Goal: Complete application form

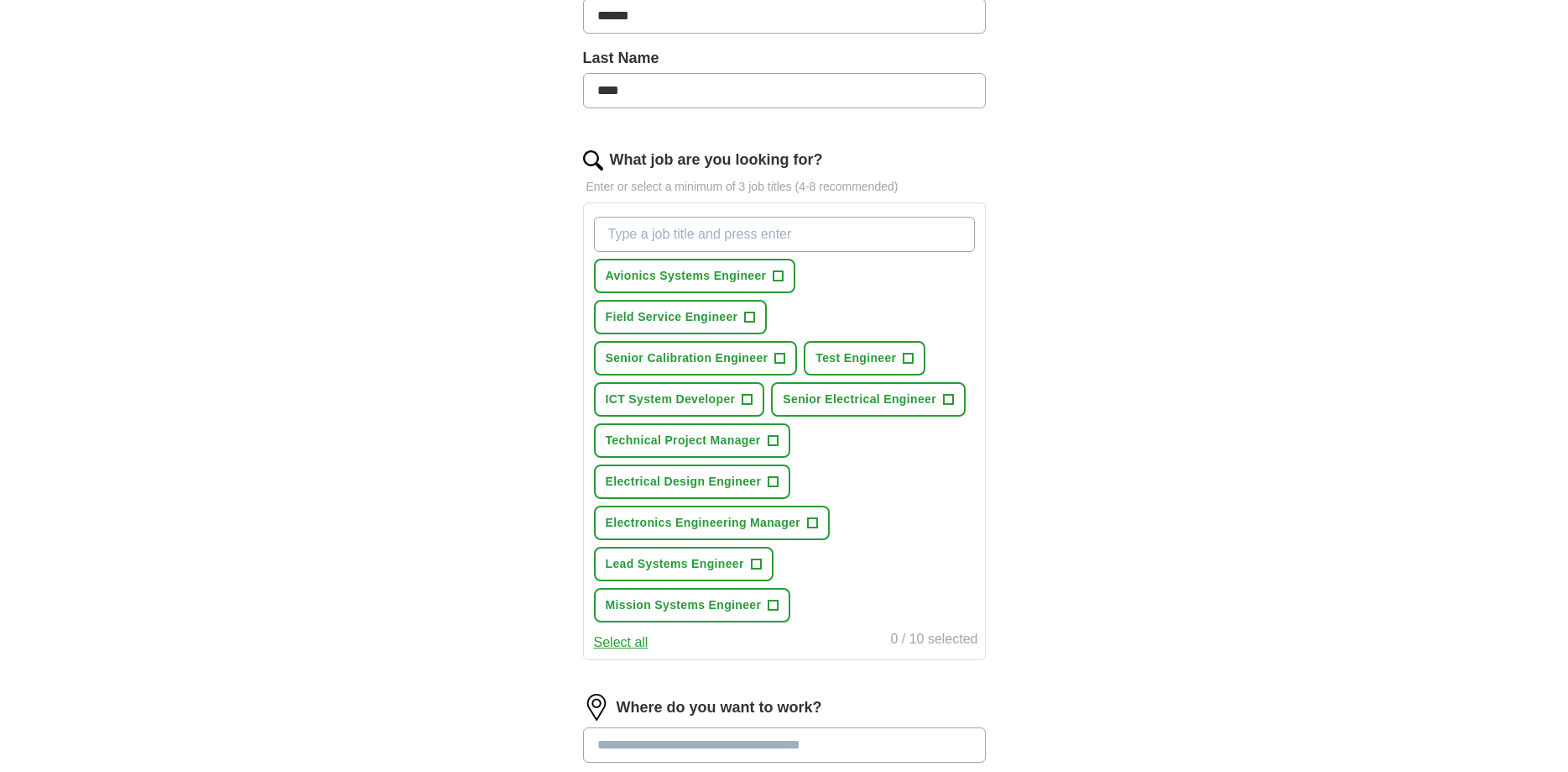
scroll to position [428, 0]
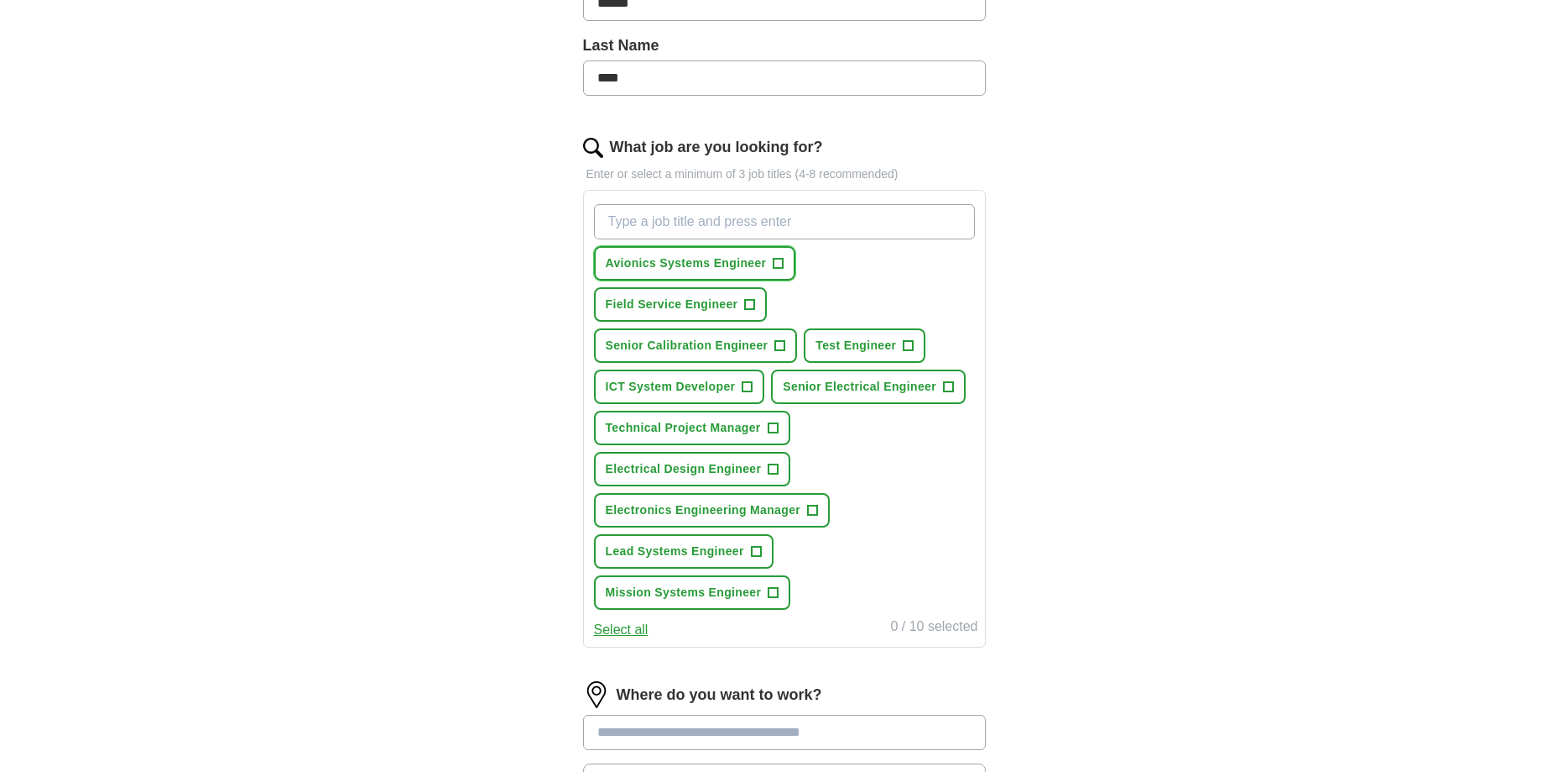
click at [778, 263] on span "+" at bounding box center [779, 264] width 10 height 14
click at [868, 344] on span "Test Engineer" at bounding box center [855, 346] width 80 height 18
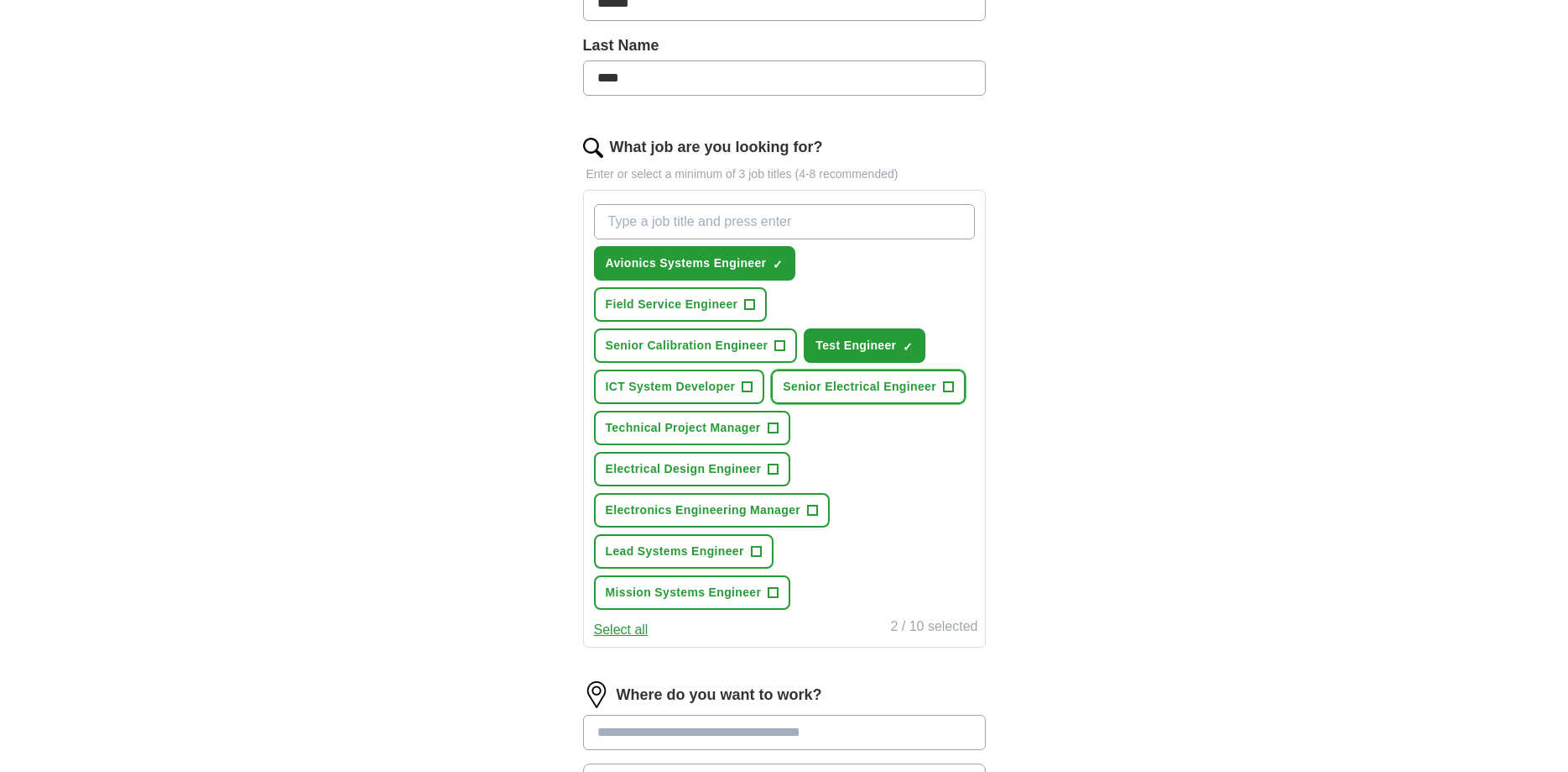
click at [859, 392] on span "Senior Electrical Engineer" at bounding box center [859, 386] width 154 height 18
click at [753, 434] on span "Technical Project Manager" at bounding box center [683, 428] width 155 height 18
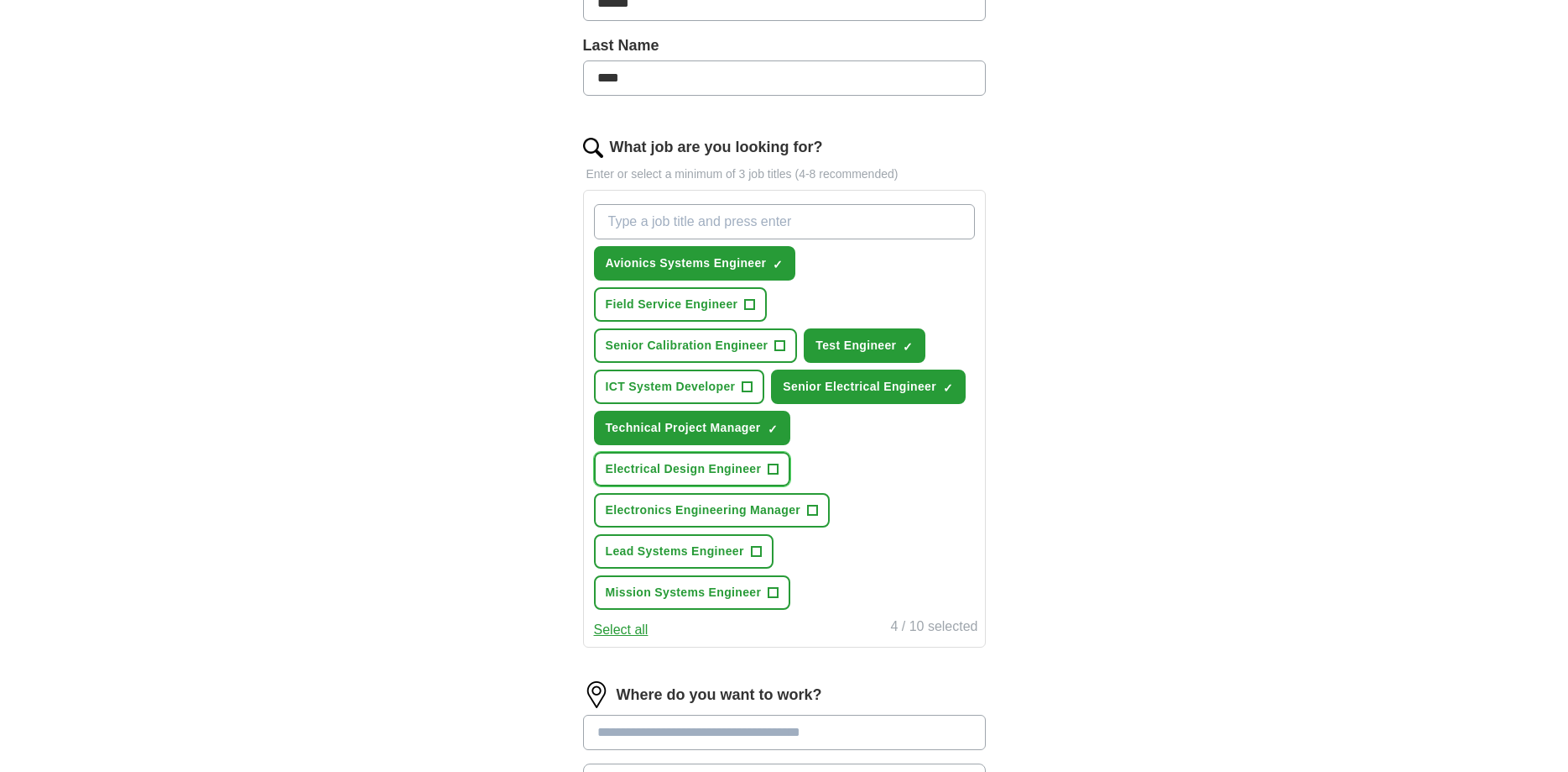
click at [743, 464] on span "Electrical Design Engineer" at bounding box center [683, 469] width 156 height 18
click at [750, 502] on span "Electronics Engineering Manager" at bounding box center [703, 510] width 196 height 18
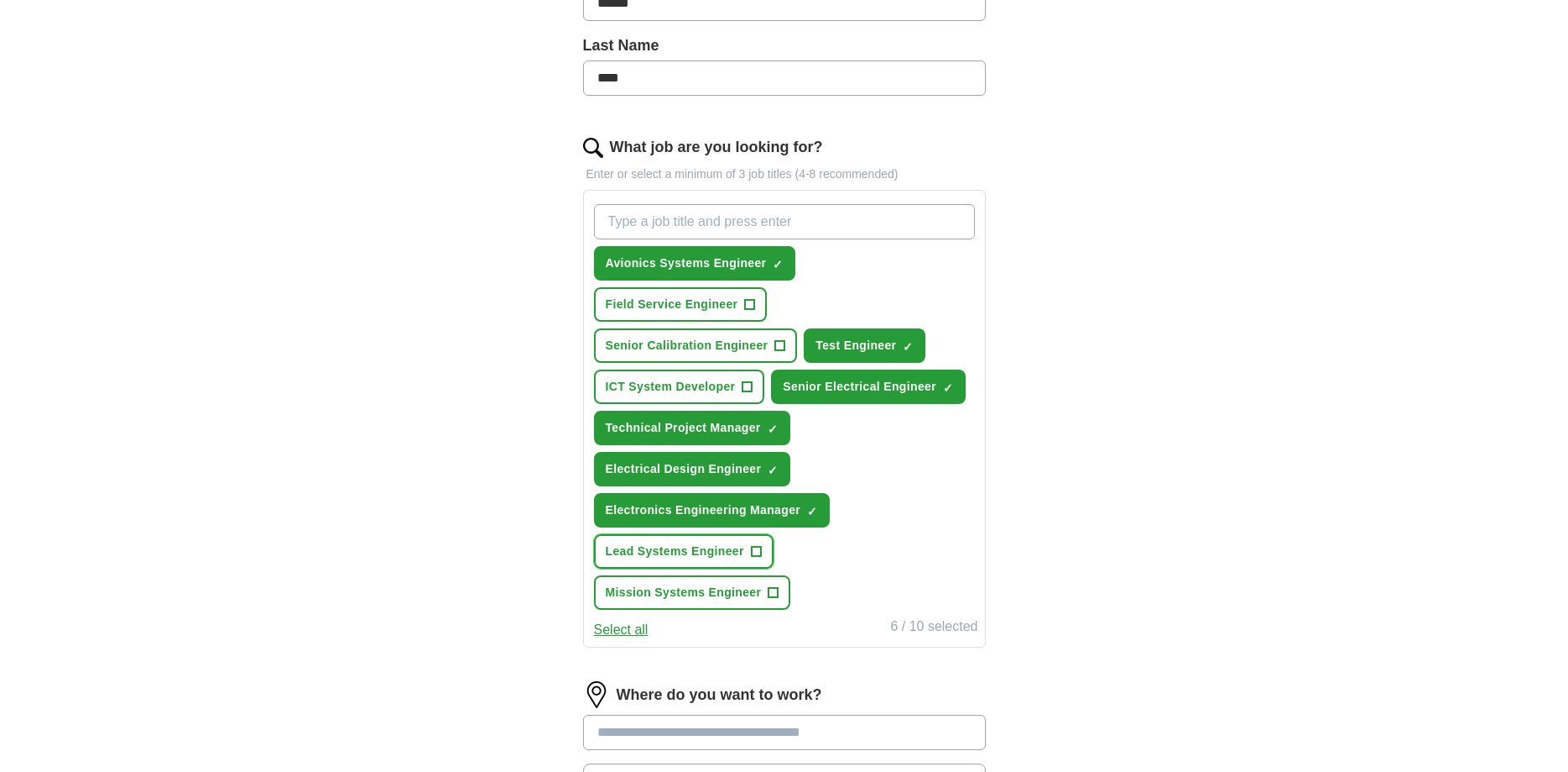
click at [730, 544] on span "Lead Systems Engineer" at bounding box center [674, 551] width 138 height 18
drag, startPoint x: 721, startPoint y: 586, endPoint x: 706, endPoint y: 589, distance: 15.3
click at [722, 586] on span "Mission Systems Engineer" at bounding box center [683, 592] width 156 height 18
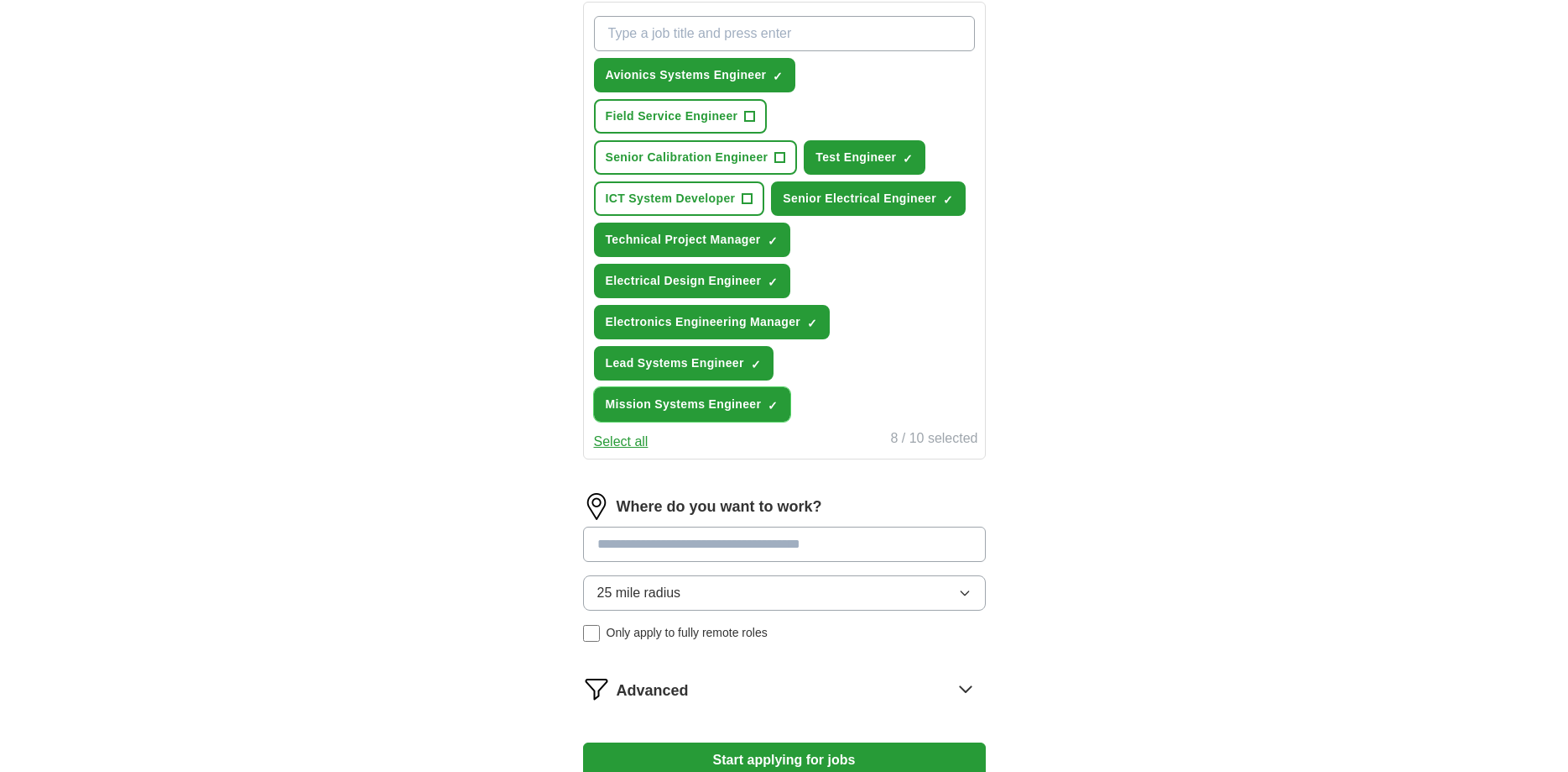
scroll to position [686, 0]
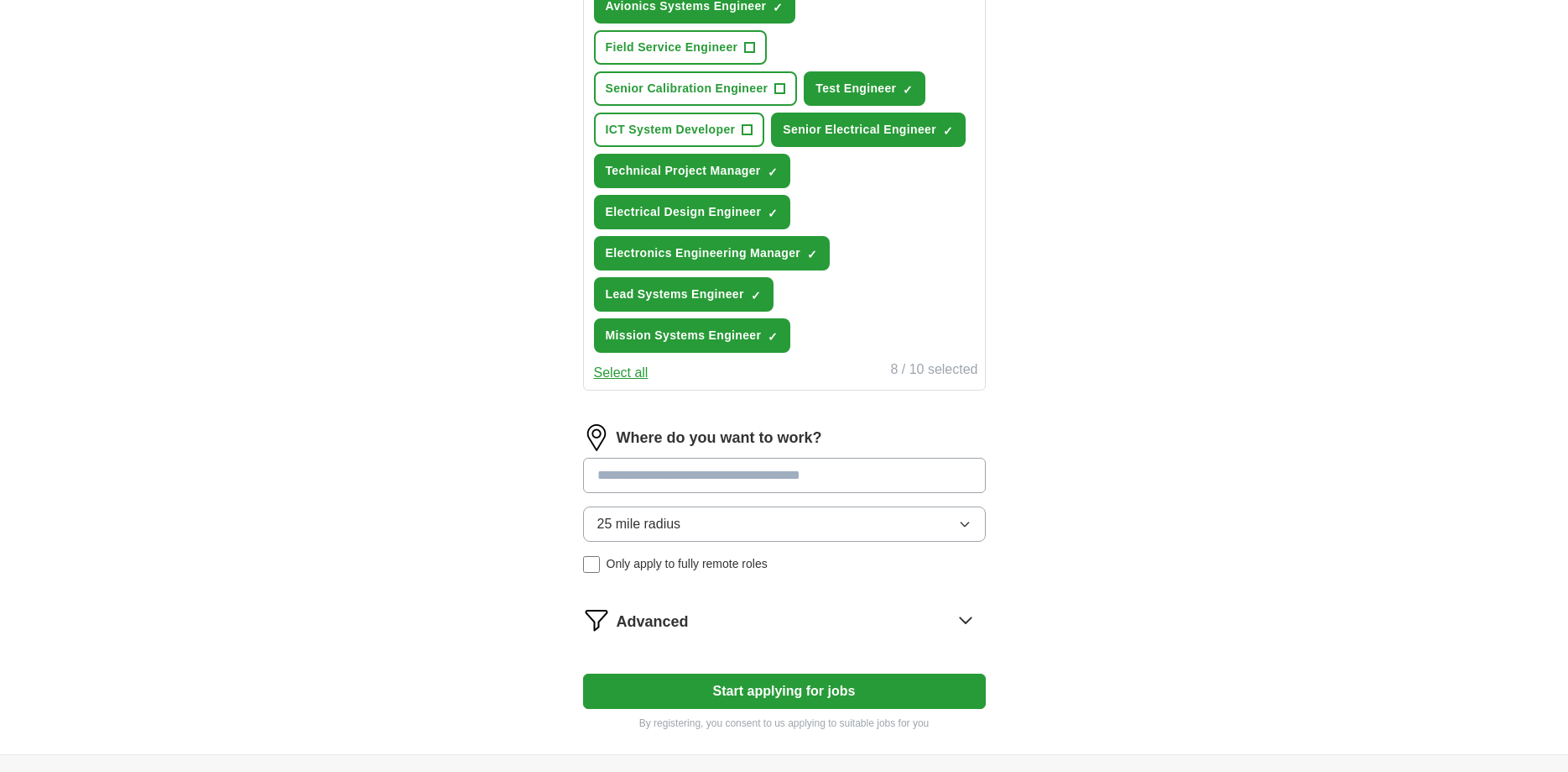
click at [824, 468] on input at bounding box center [784, 475] width 403 height 35
click at [822, 468] on input at bounding box center [784, 475] width 403 height 35
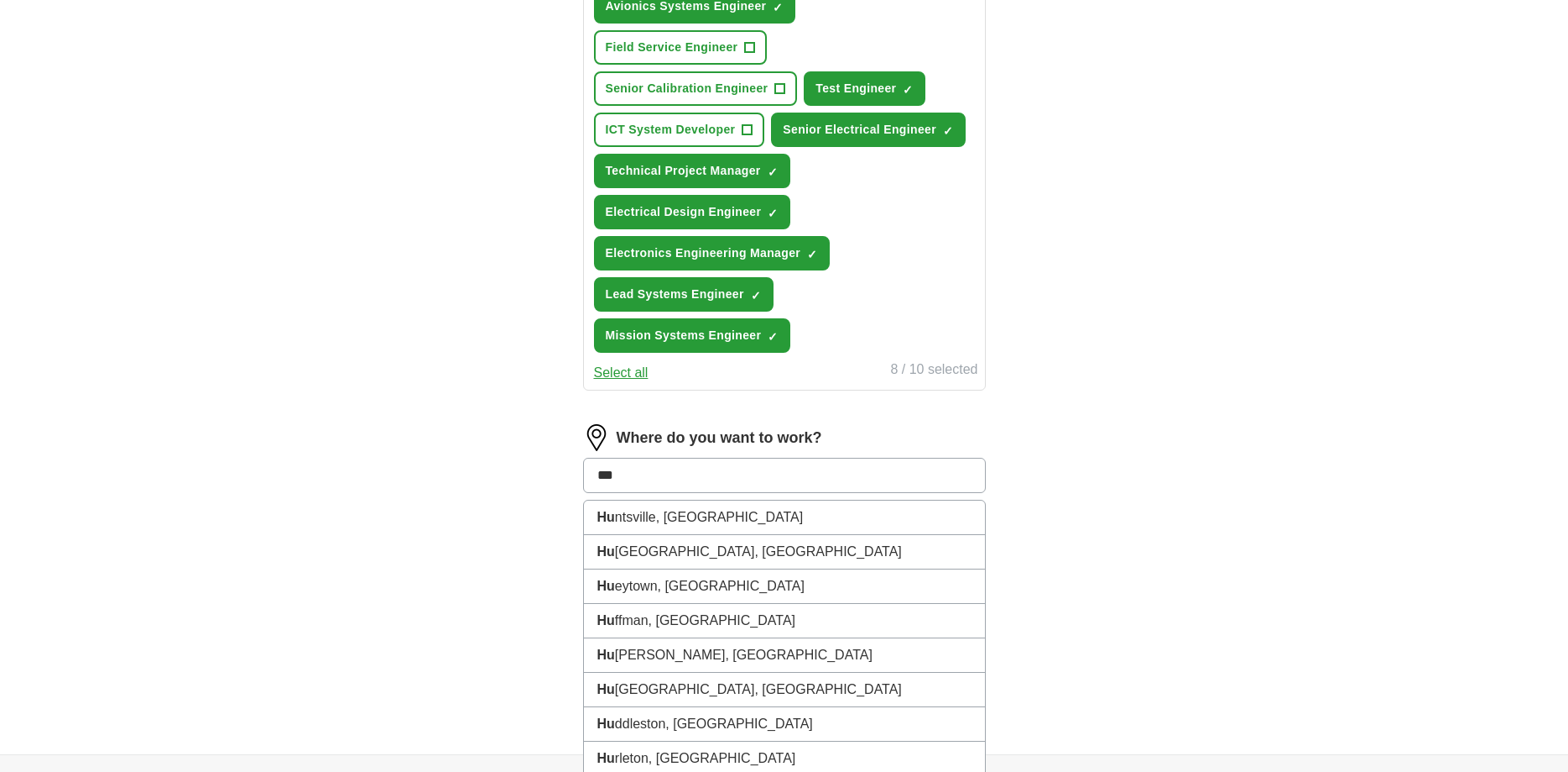
type input "****"
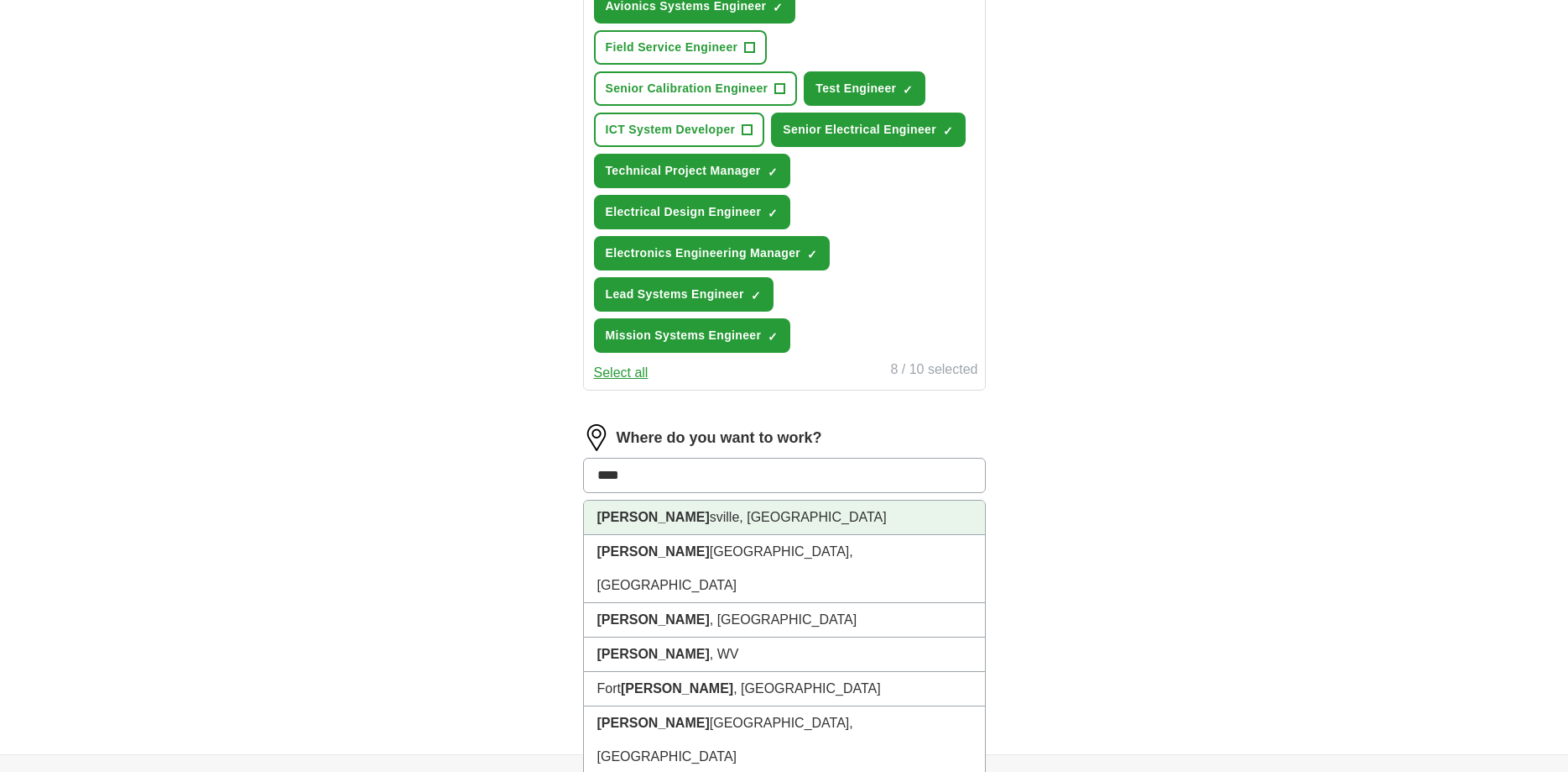
click at [775, 515] on li "[PERSON_NAME] sville, [GEOGRAPHIC_DATA]" at bounding box center [784, 518] width 401 height 35
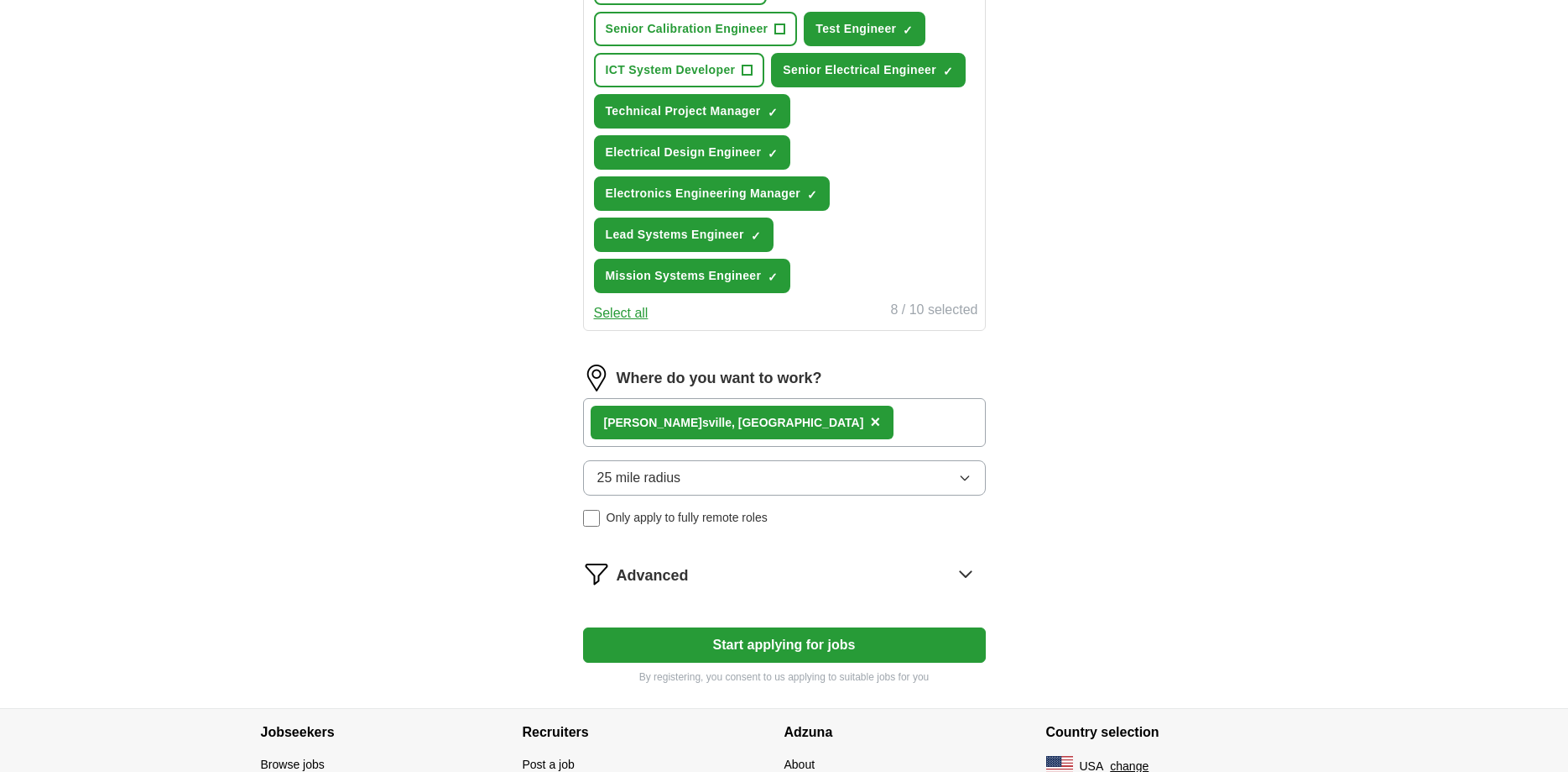
scroll to position [771, 0]
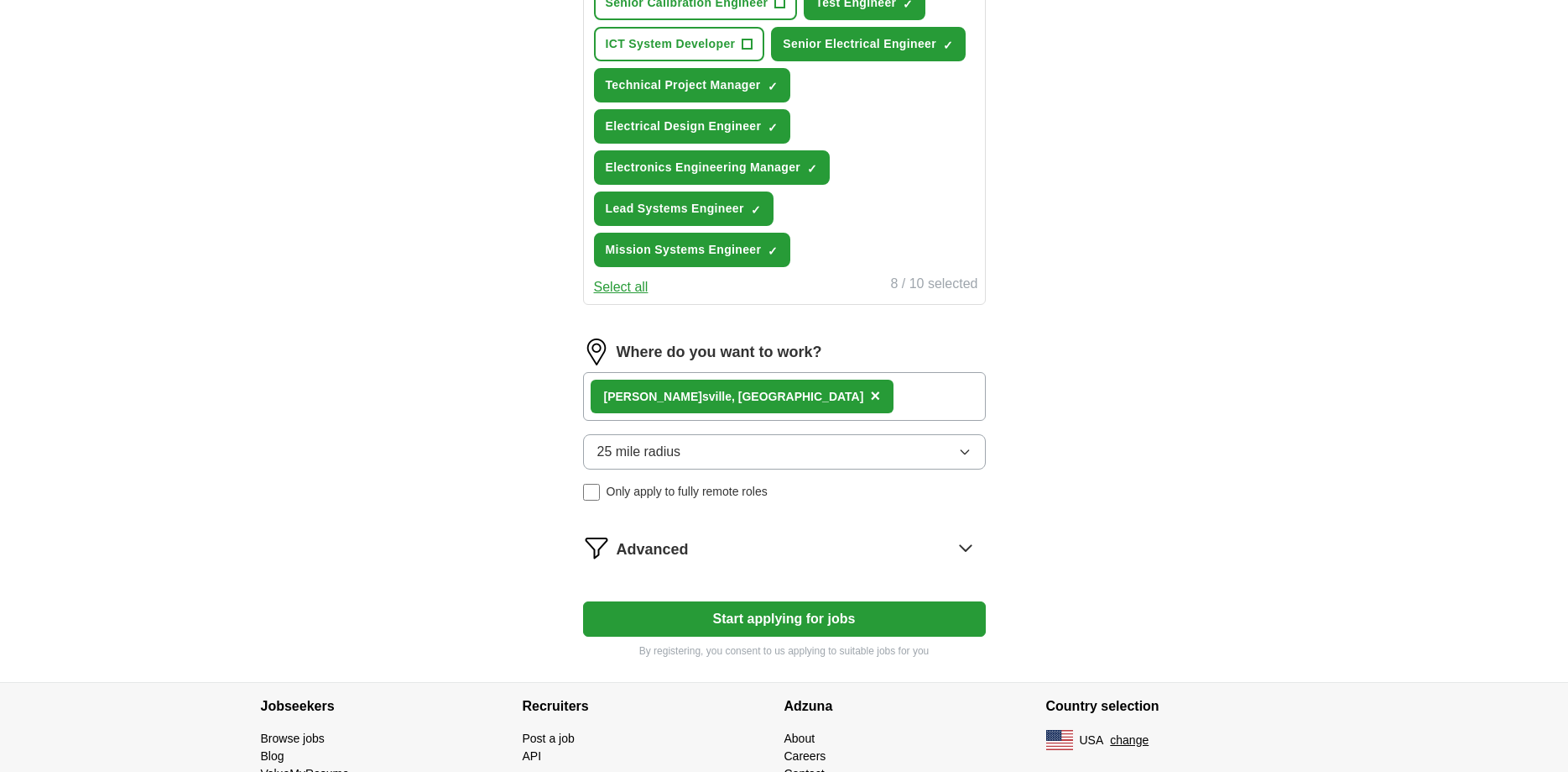
click at [753, 545] on div "Advanced" at bounding box center [801, 546] width 369 height 27
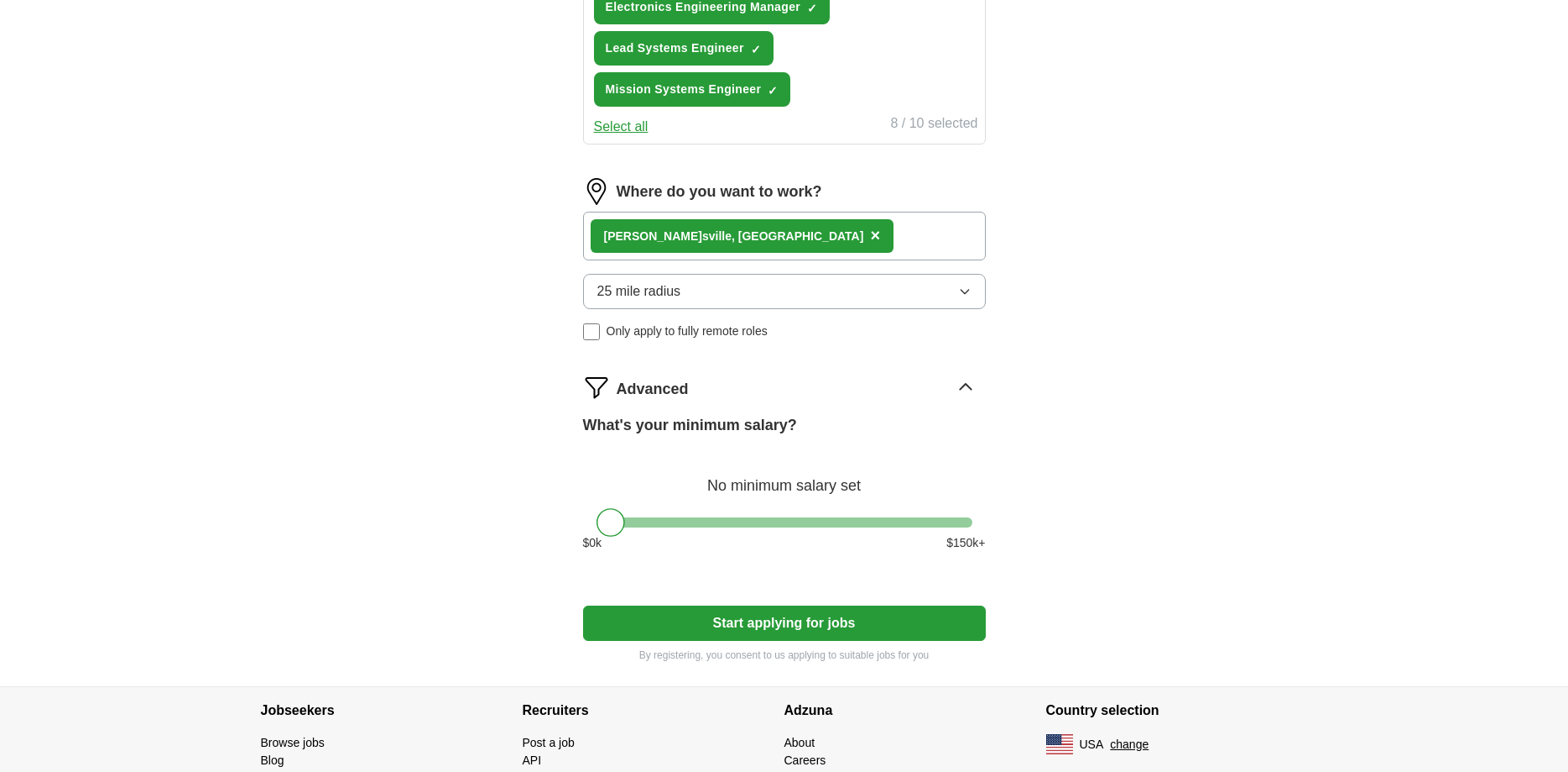
scroll to position [1015, 0]
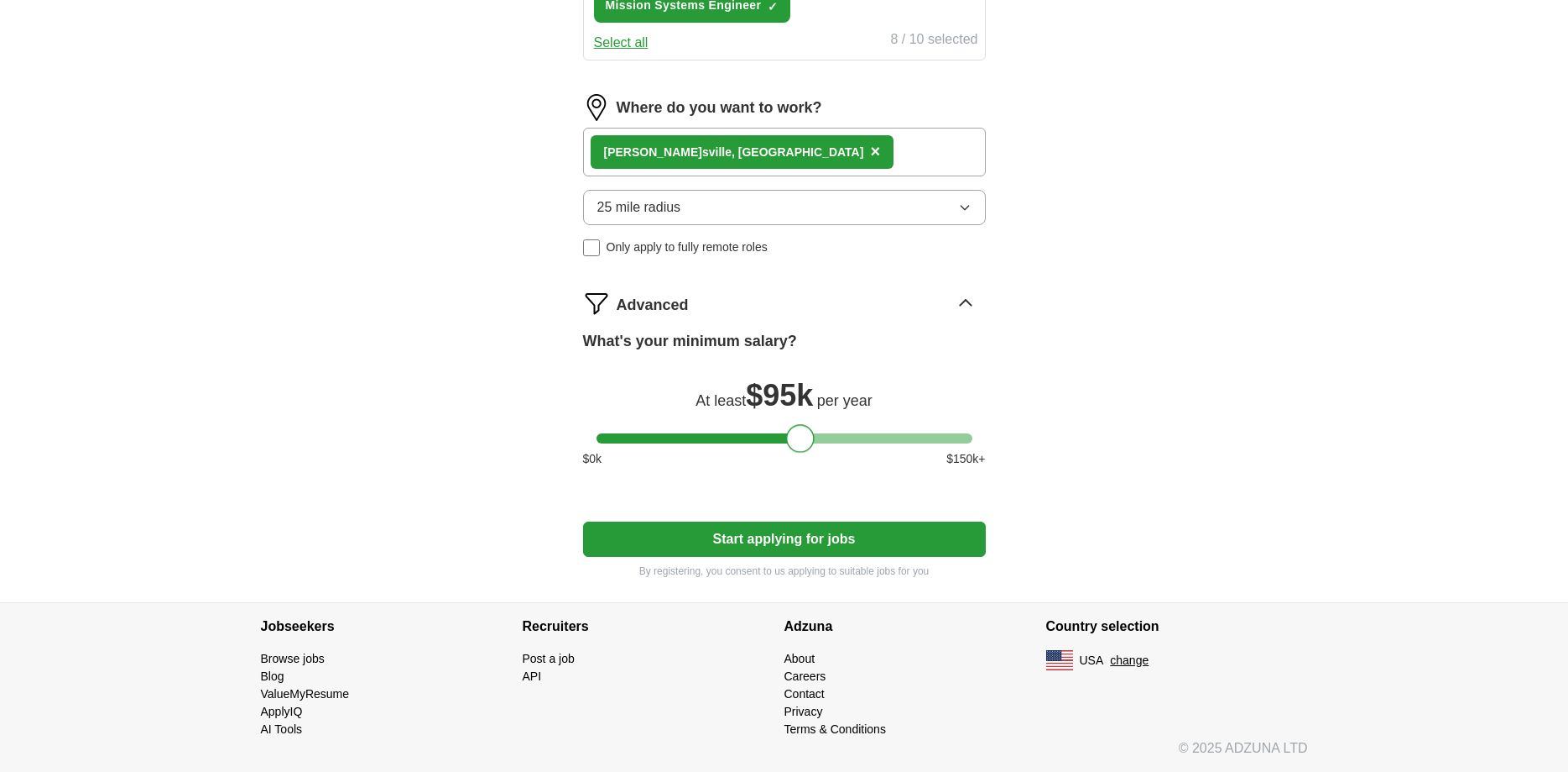
drag, startPoint x: 615, startPoint y: 434, endPoint x: 803, endPoint y: 473, distance: 192.0
click at [803, 473] on div "What's your minimum salary? At least $ 95k per year $ 0 k $ 150 k+" at bounding box center [784, 405] width 403 height 151
click at [782, 531] on button "Start applying for jobs" at bounding box center [784, 539] width 403 height 35
select select "**"
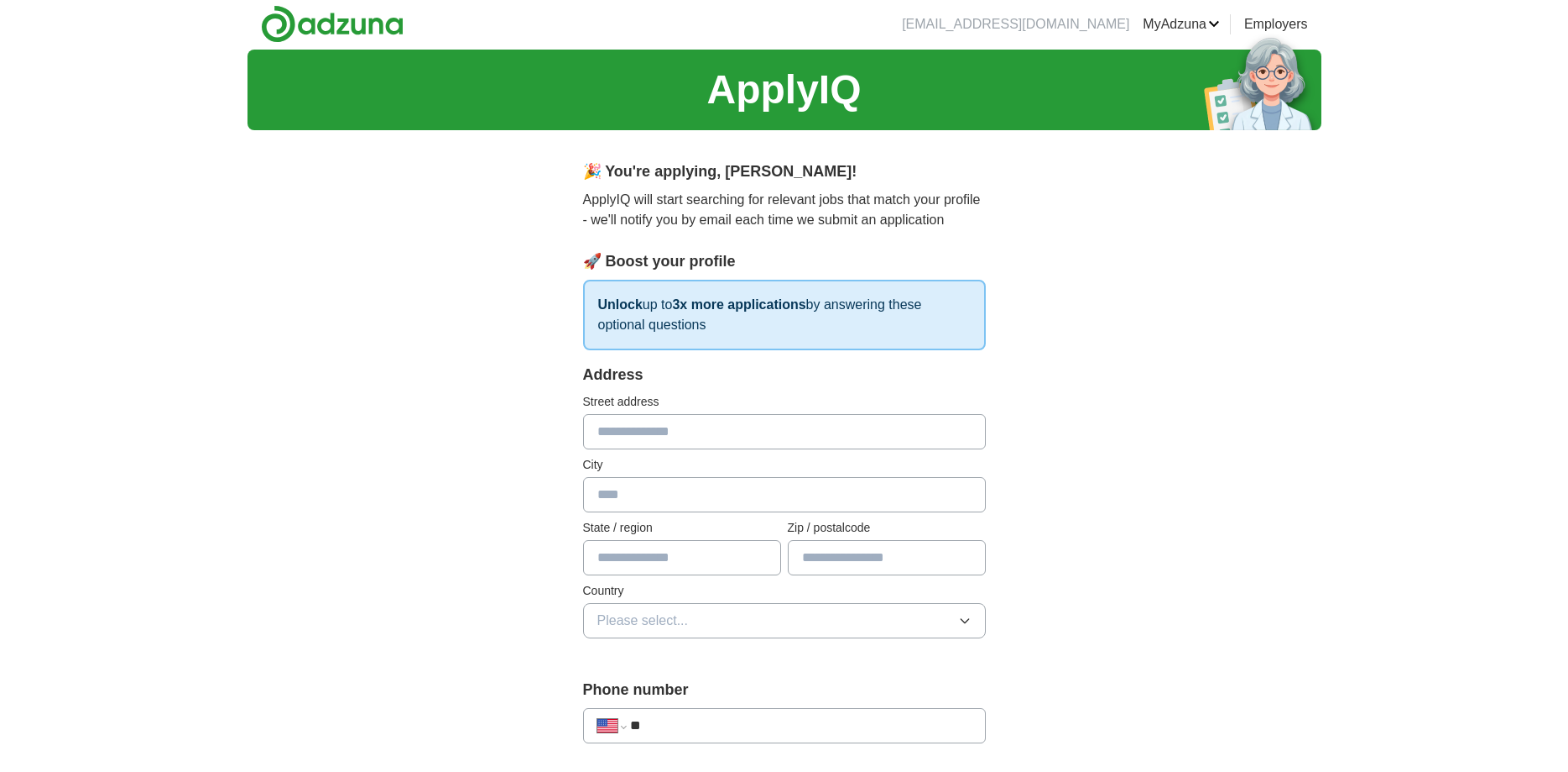
scroll to position [0, 0]
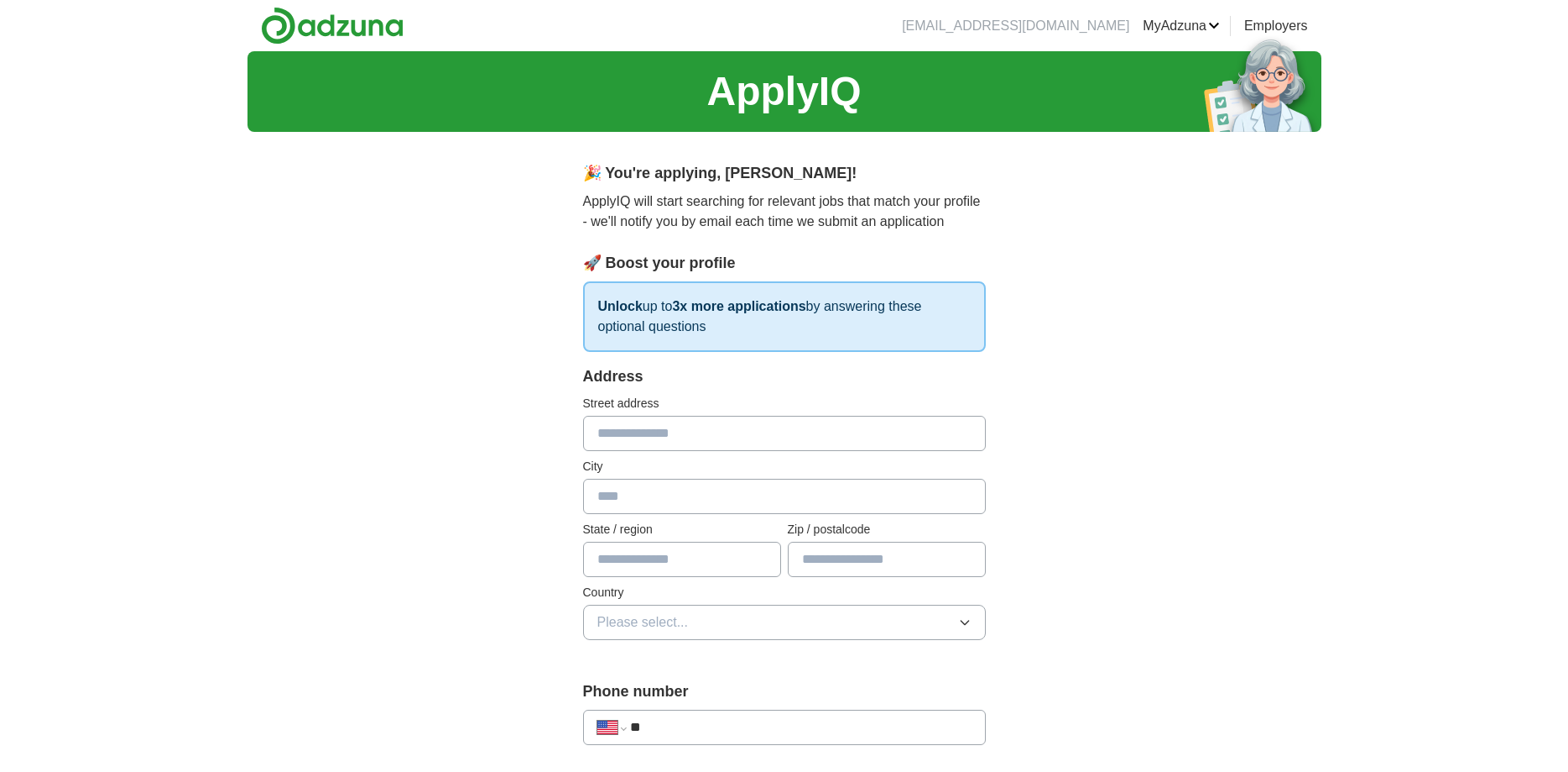
click at [696, 431] on input "text" at bounding box center [784, 432] width 403 height 35
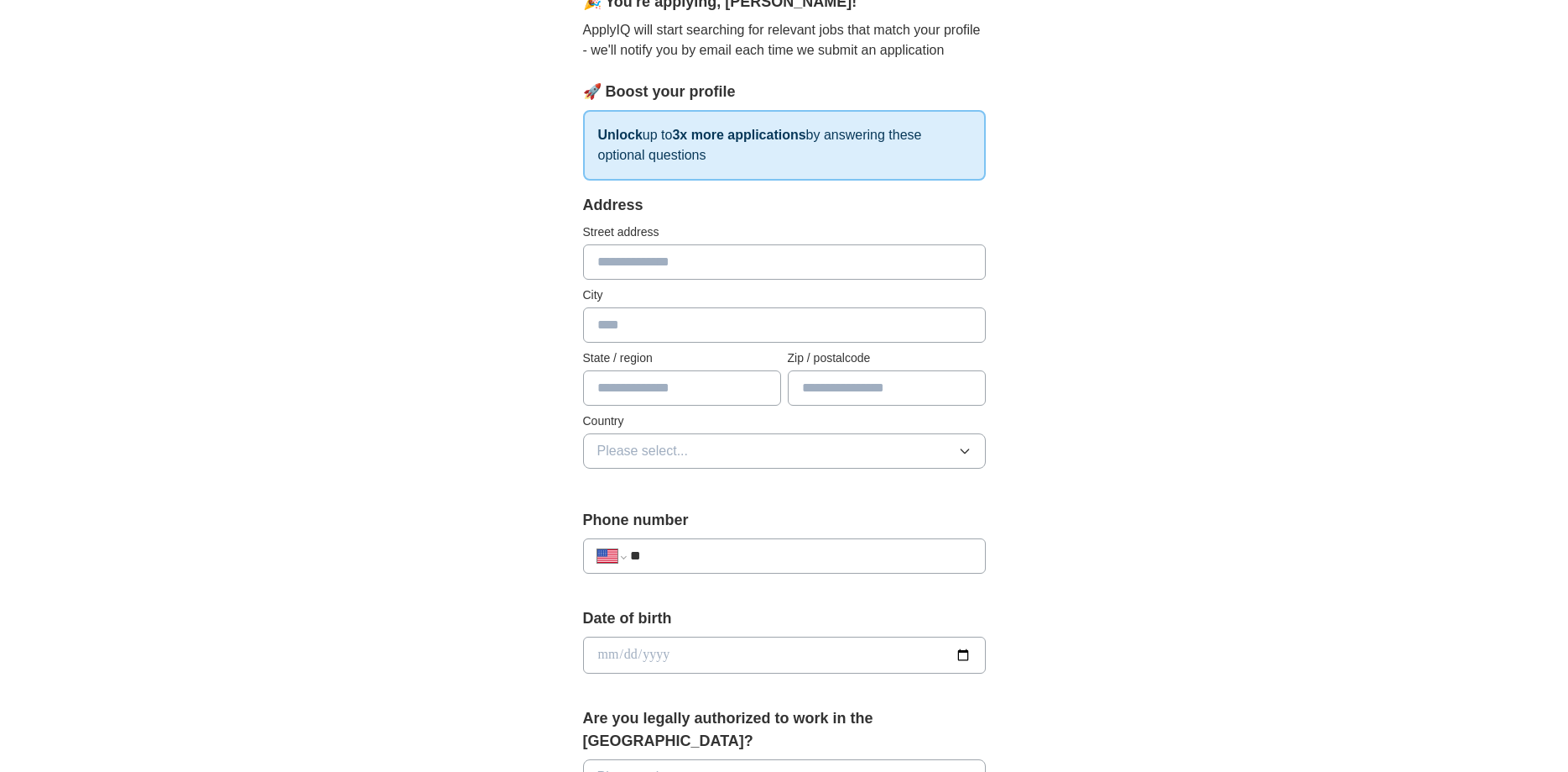
scroll to position [514, 0]
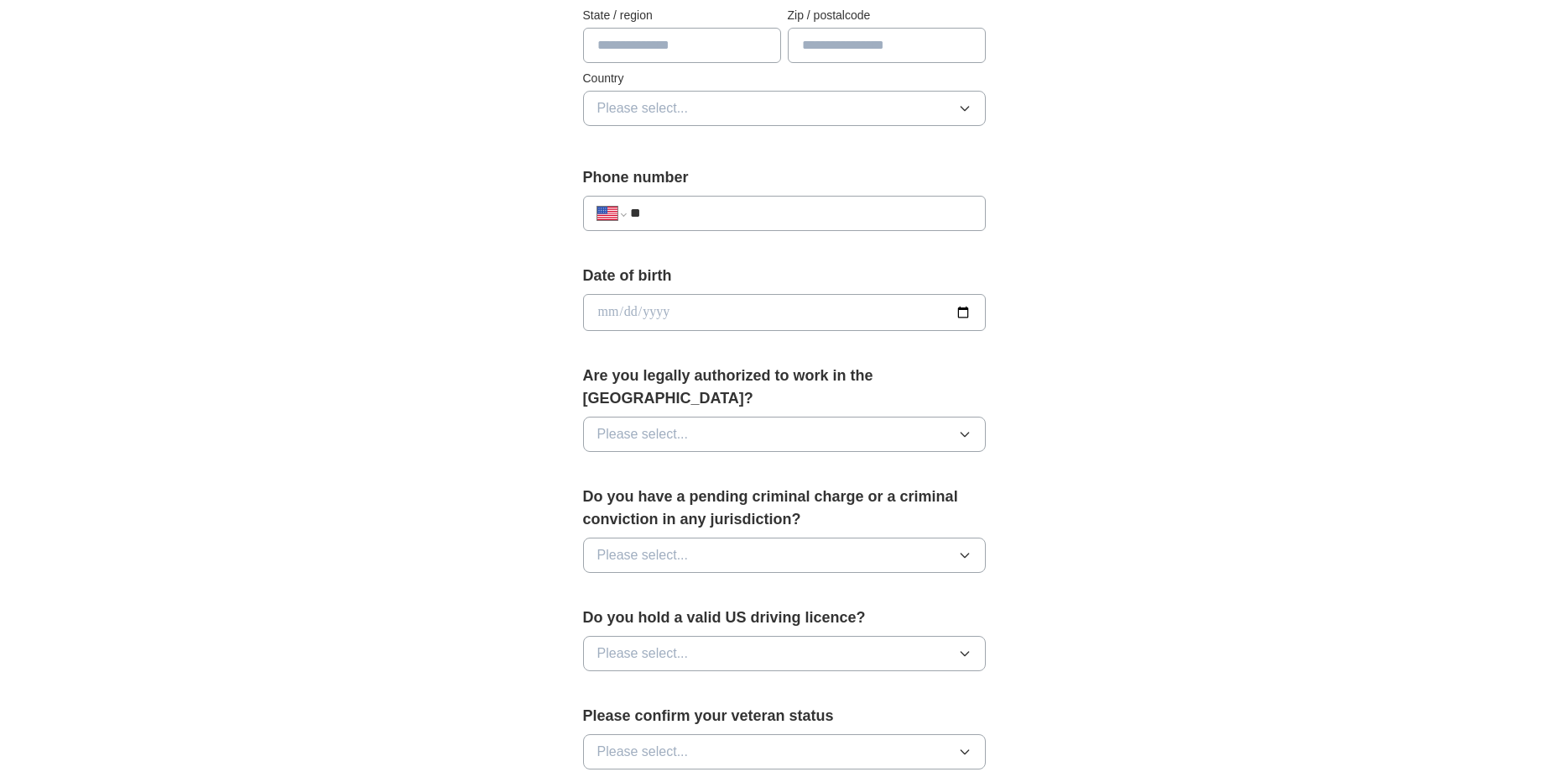
click at [738, 215] on input "**" at bounding box center [800, 213] width 341 height 20
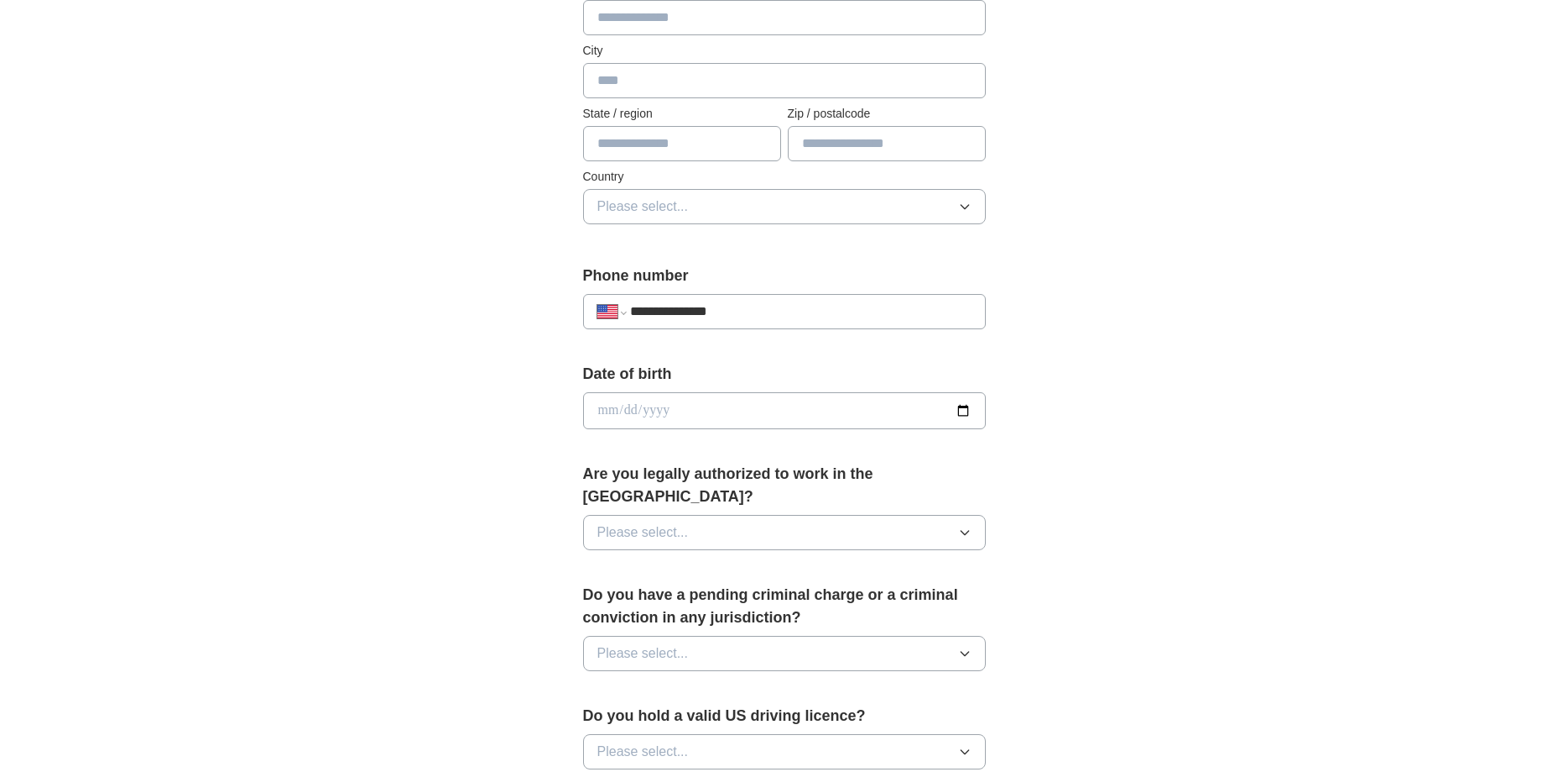
type input "**********"
click at [717, 410] on input "date" at bounding box center [784, 410] width 403 height 37
click at [958, 409] on input "date" at bounding box center [784, 410] width 403 height 37
click at [637, 409] on input "**********" at bounding box center [784, 410] width 403 height 37
click at [606, 406] on input "**********" at bounding box center [784, 410] width 403 height 37
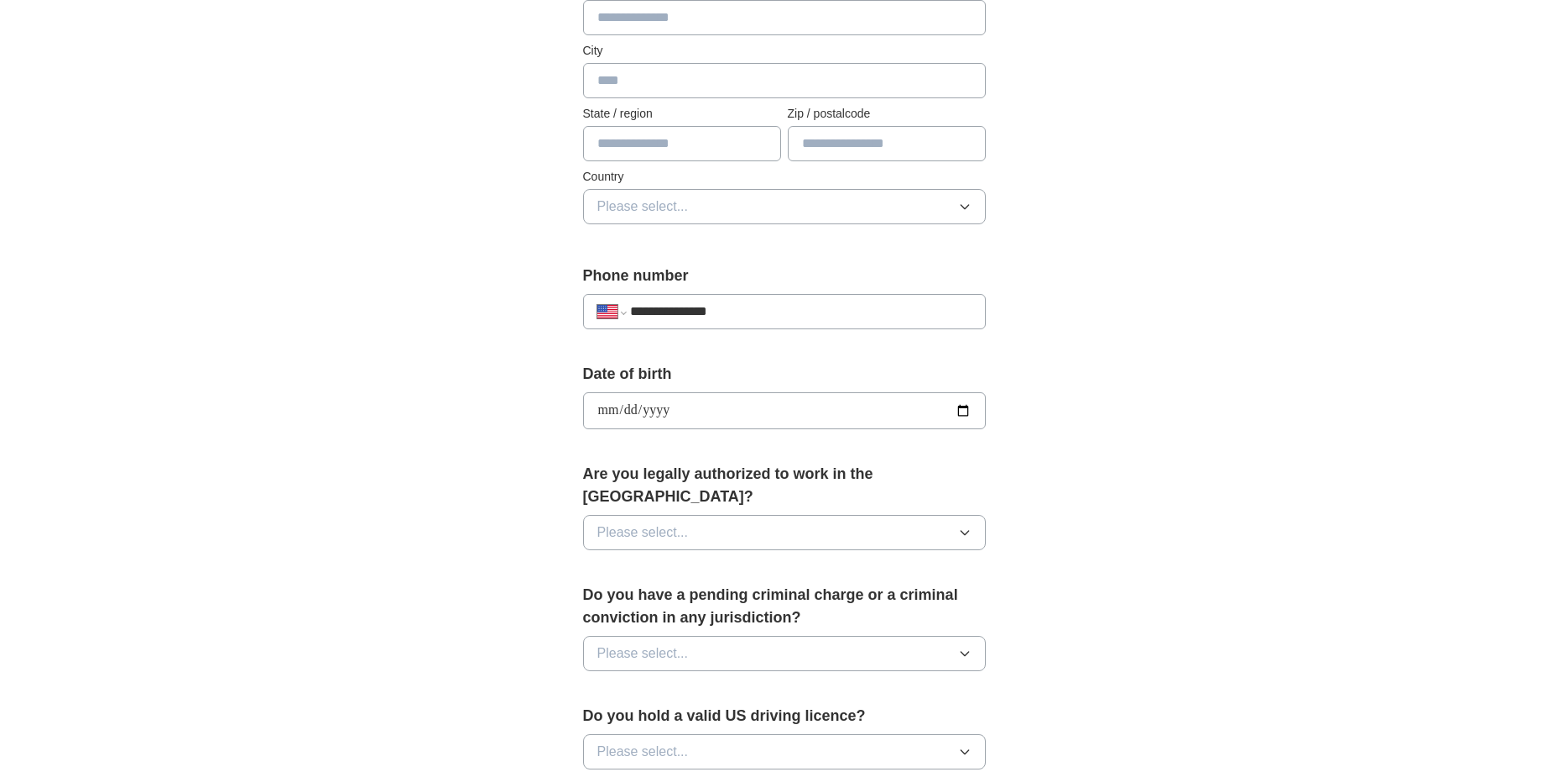
type input "**********"
click at [512, 439] on div "**********" at bounding box center [784, 399] width 1074 height 1529
click at [715, 515] on button "Please select..." at bounding box center [784, 532] width 403 height 35
click at [663, 560] on div "Yes" at bounding box center [784, 570] width 374 height 20
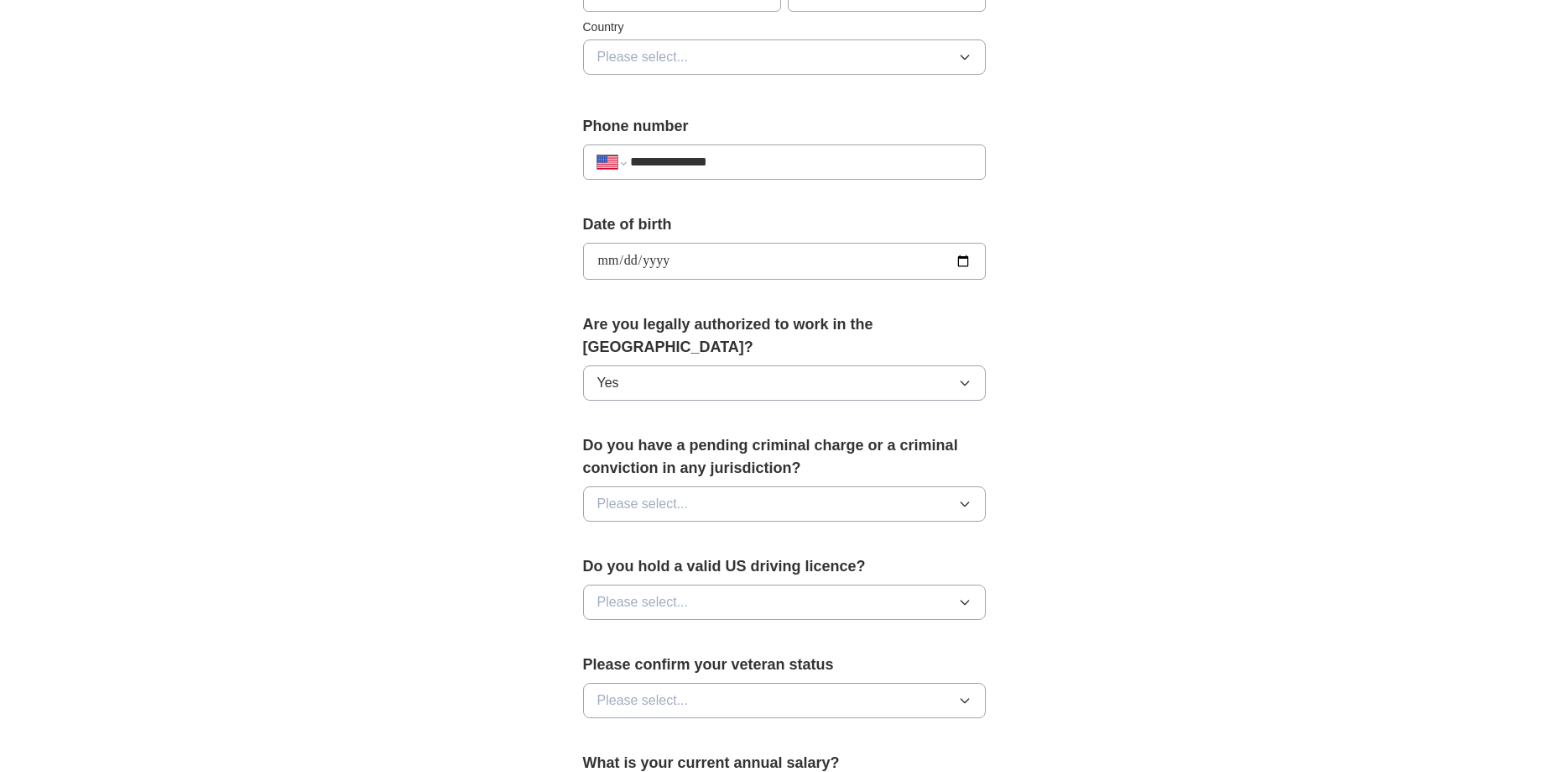
scroll to position [587, 0]
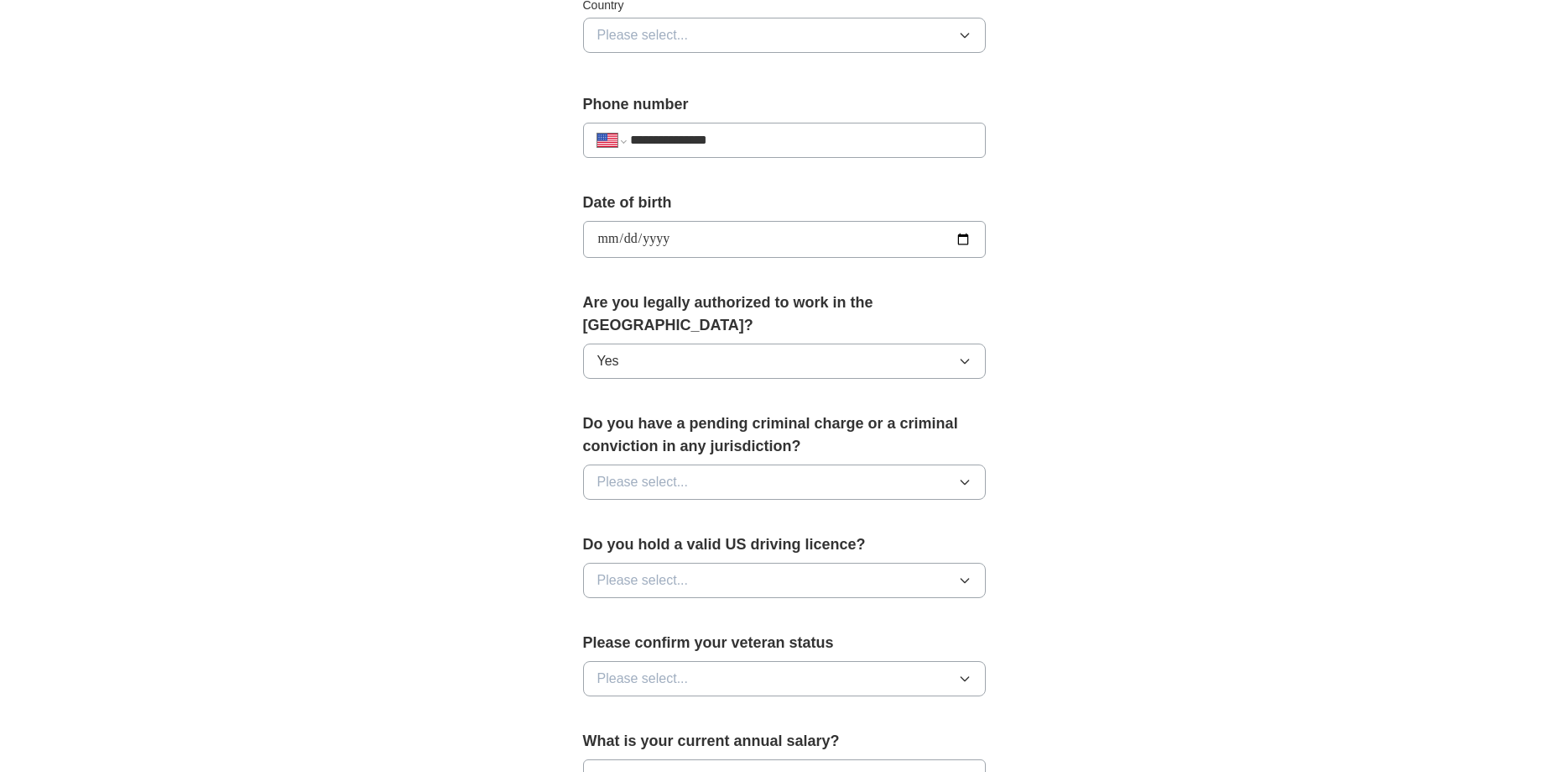
click at [684, 472] on span "Please select..." at bounding box center [643, 482] width 91 height 20
click at [662, 544] on div "No" at bounding box center [784, 554] width 374 height 20
click at [667, 570] on span "Please select..." at bounding box center [643, 580] width 91 height 20
drag, startPoint x: 634, startPoint y: 601, endPoint x: 616, endPoint y: 602, distance: 18.0
click at [632, 609] on div "Yes" at bounding box center [784, 619] width 374 height 20
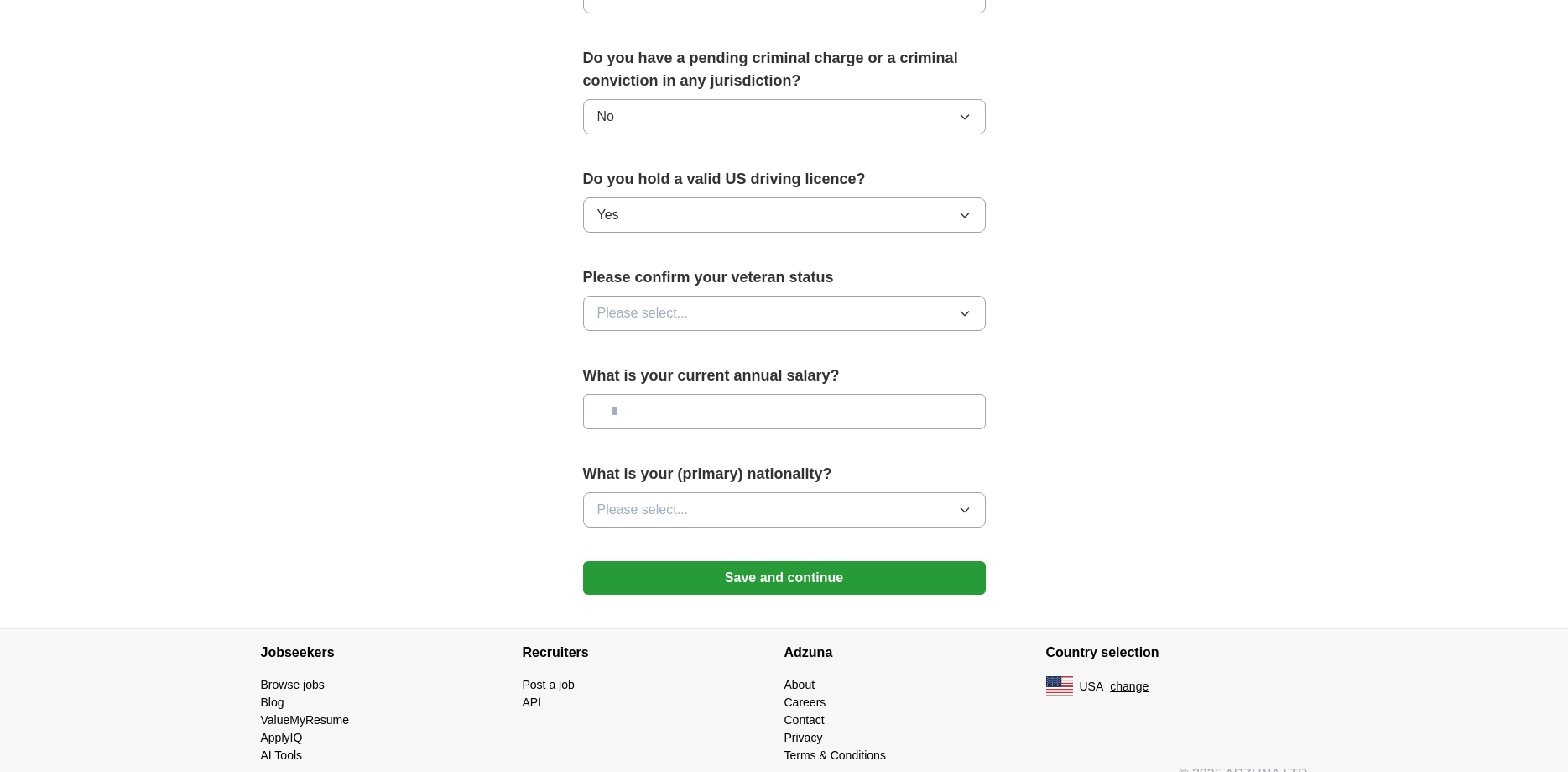
scroll to position [954, 0]
click at [666, 301] on span "Please select..." at bounding box center [643, 311] width 91 height 20
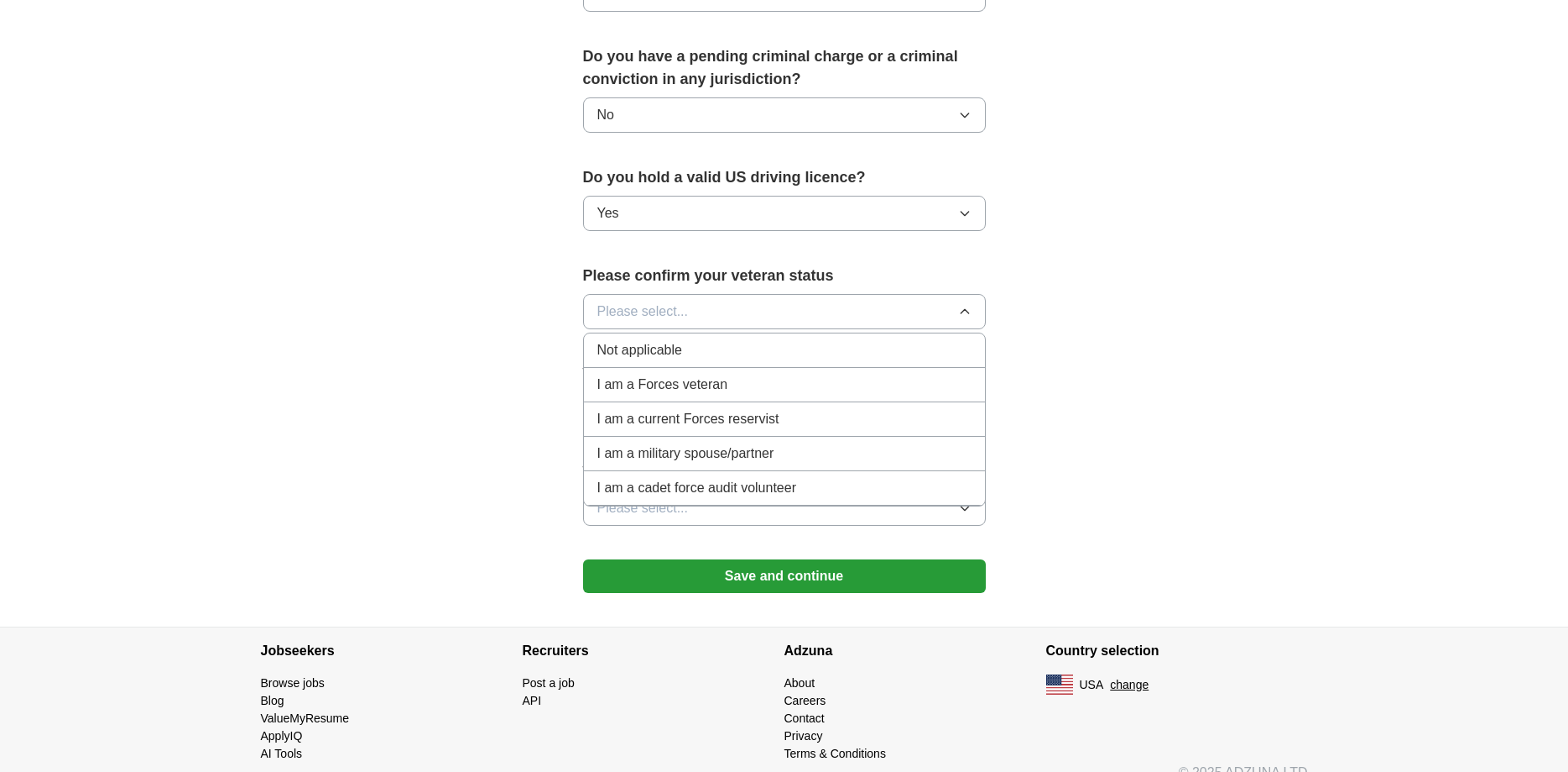
click at [801, 375] on div "I am a Forces veteran" at bounding box center [784, 385] width 374 height 20
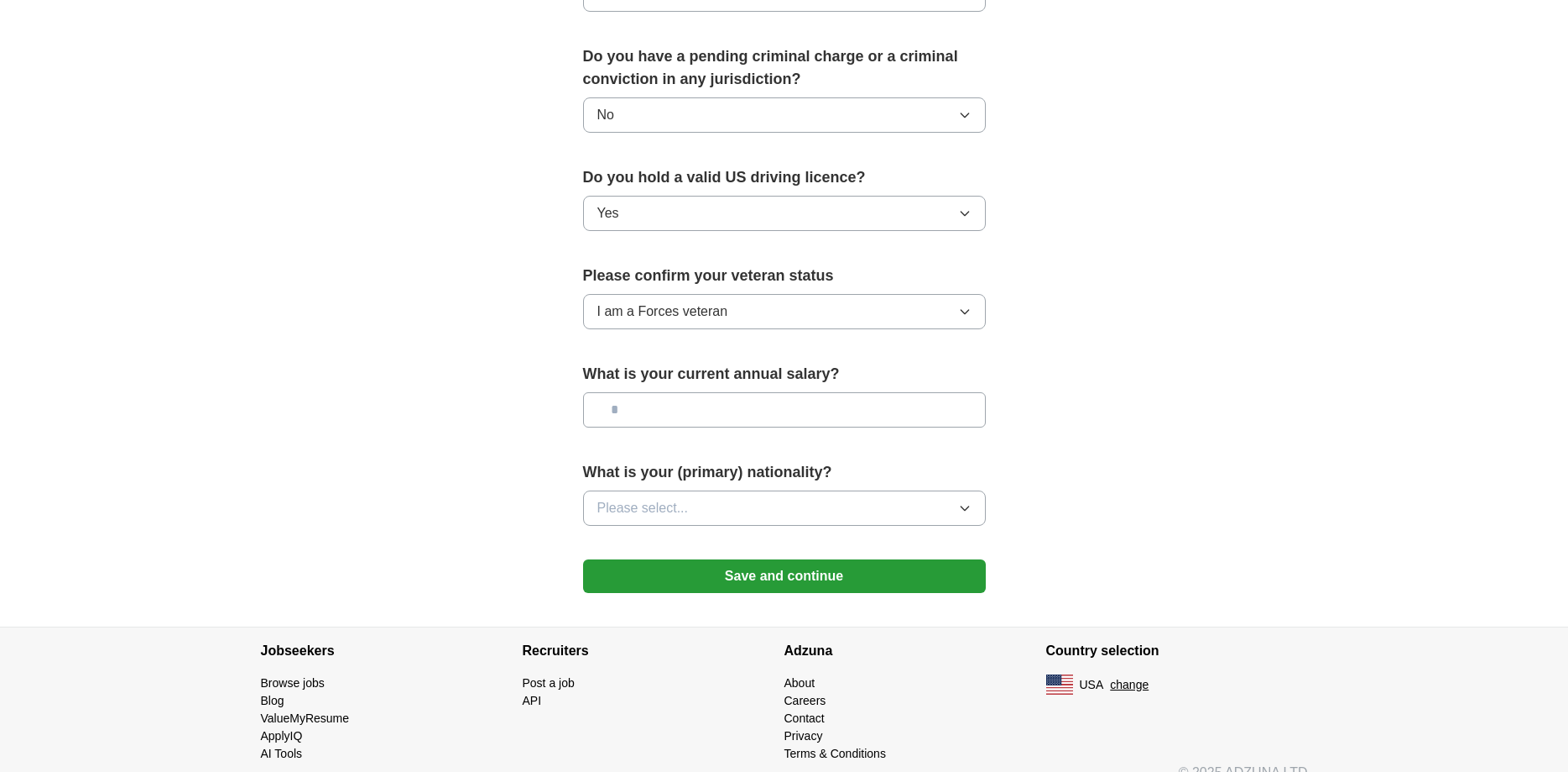
click at [882, 392] on input "text" at bounding box center [784, 409] width 403 height 35
type input "*******"
click at [663, 498] on span "Please select..." at bounding box center [643, 508] width 91 height 20
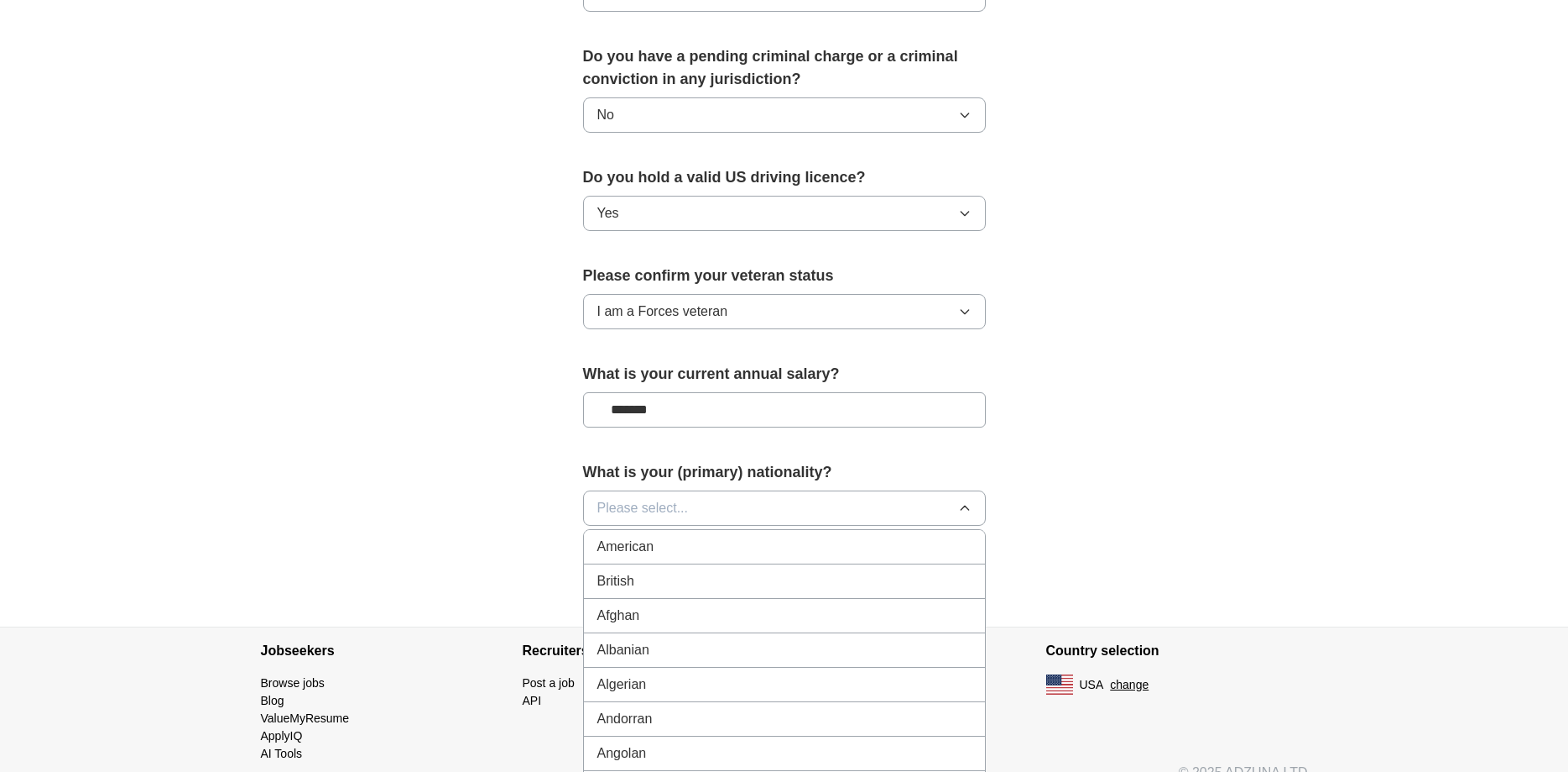
click at [662, 537] on div "American" at bounding box center [784, 546] width 374 height 20
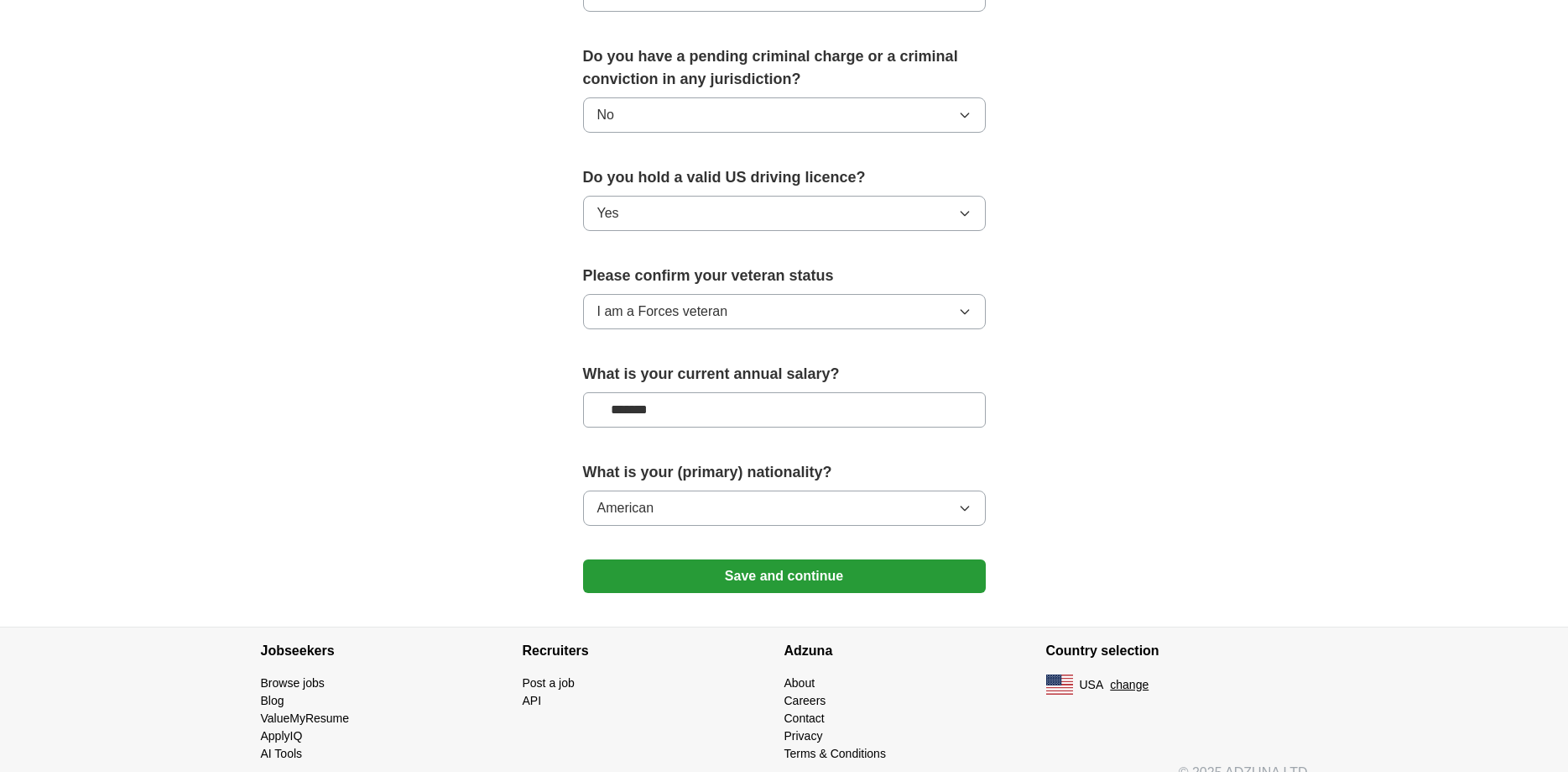
click at [704, 559] on button "Save and continue" at bounding box center [784, 576] width 403 height 34
